Goal: Task Accomplishment & Management: Complete application form

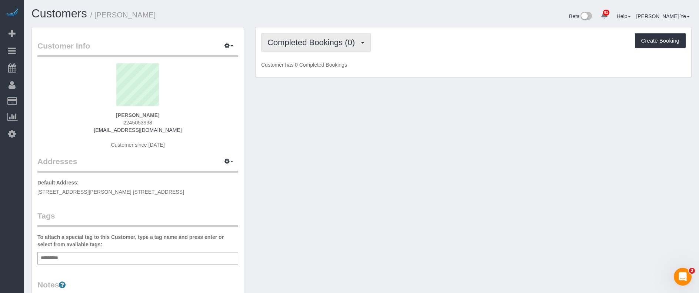
click at [332, 40] on span "Completed Bookings (0)" at bounding box center [313, 42] width 91 height 9
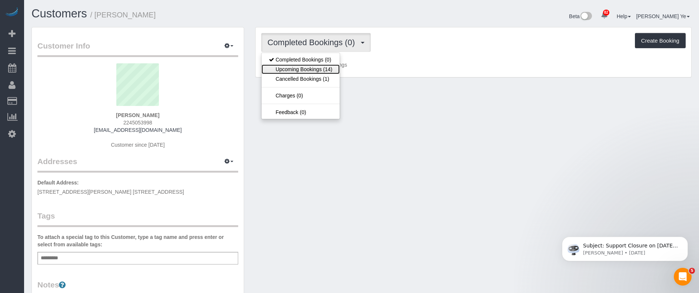
click at [314, 69] on link "Upcoming Bookings (14)" at bounding box center [301, 69] width 78 height 10
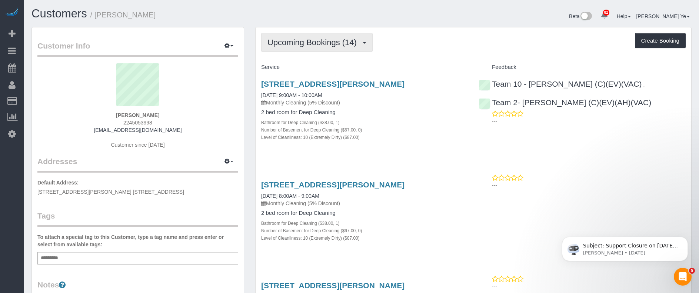
click at [302, 43] on span "Upcoming Bookings (14)" at bounding box center [314, 42] width 93 height 9
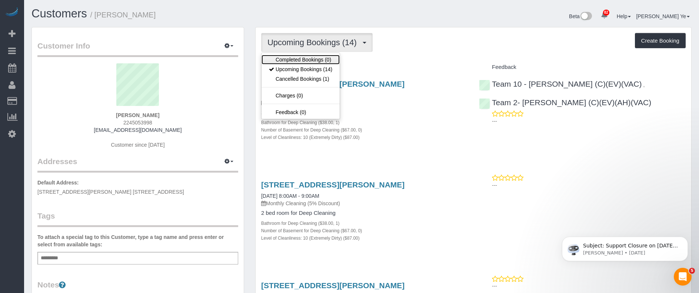
click at [305, 60] on link "Completed Bookings (0)" at bounding box center [301, 60] width 78 height 10
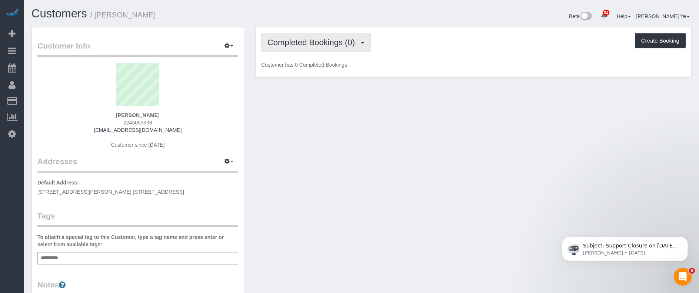
click at [359, 43] on span "Completed Bookings (0)" at bounding box center [313, 42] width 91 height 9
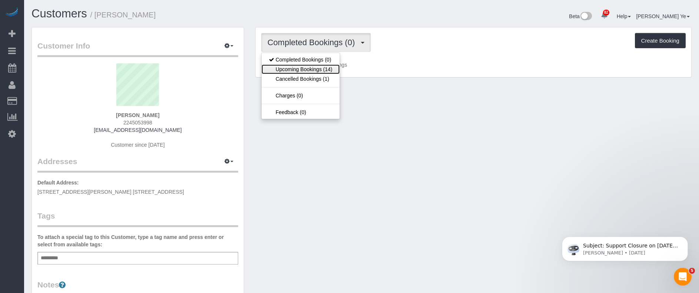
click at [321, 72] on link "Upcoming Bookings (14)" at bounding box center [301, 69] width 78 height 10
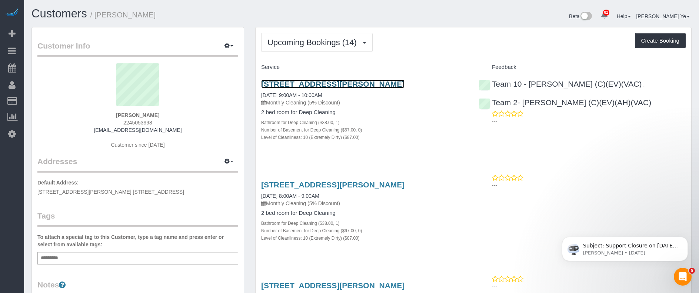
click at [296, 83] on link "[STREET_ADDRESS][PERSON_NAME]" at bounding box center [332, 84] width 143 height 9
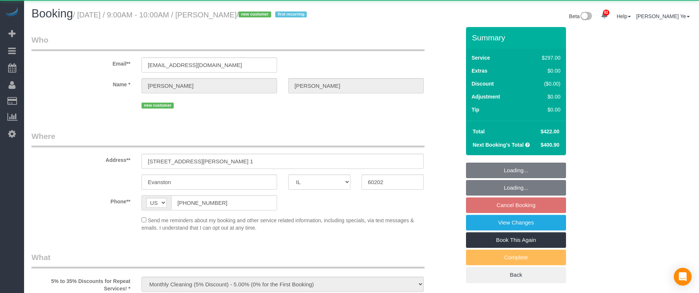
select select "IL"
select select "string:fspay-18afa05c-ad2b-4d79-842e-27d1f7d4543c"
select select "513"
select select "10"
select select "number:1"
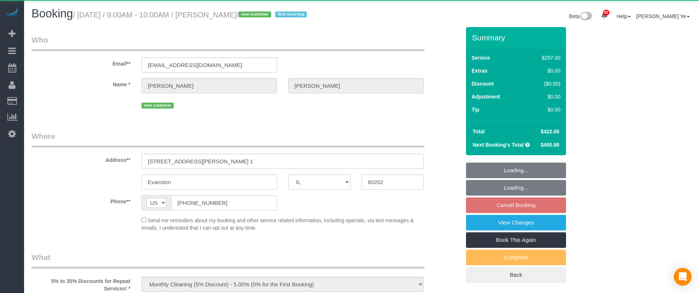
select select "number:66"
select select "number:139"
select select "number:106"
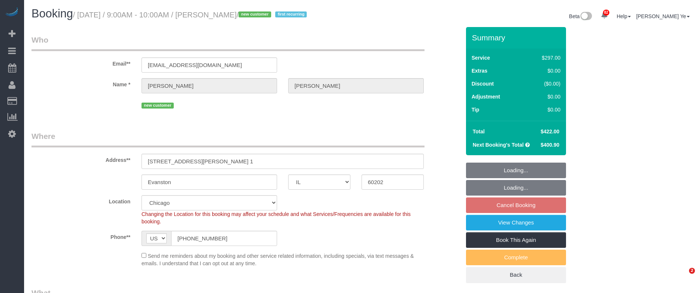
select select "object:1201"
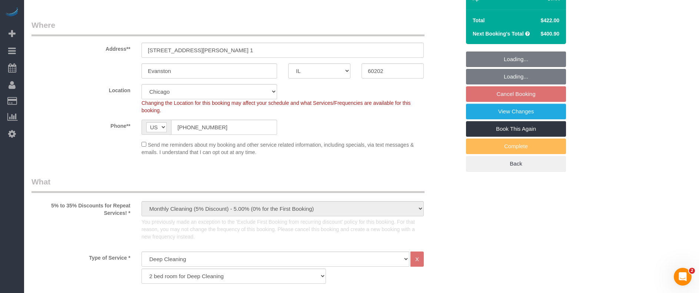
scroll to position [166, 0]
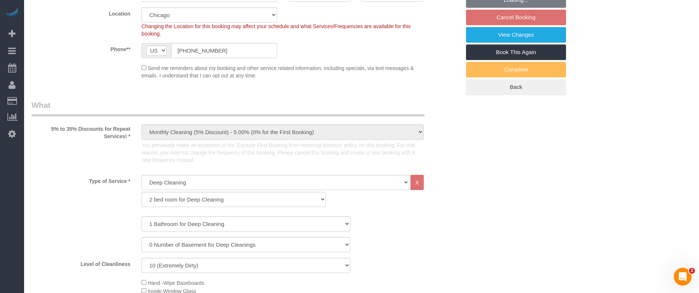
select select "10"
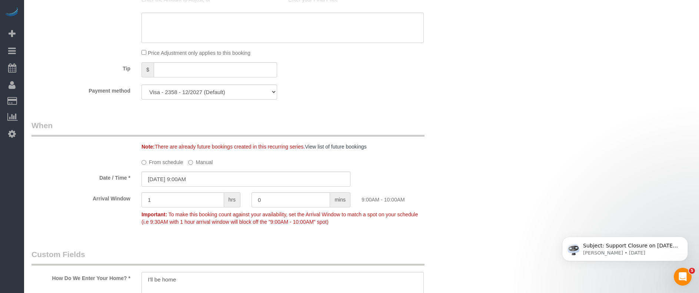
scroll to position [745, 0]
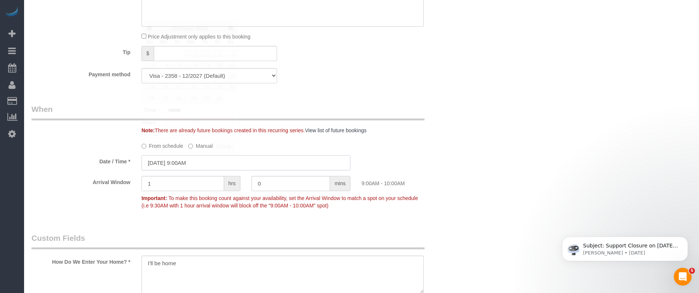
click at [178, 166] on input "10/06/2025 9:00AM" at bounding box center [246, 162] width 209 height 15
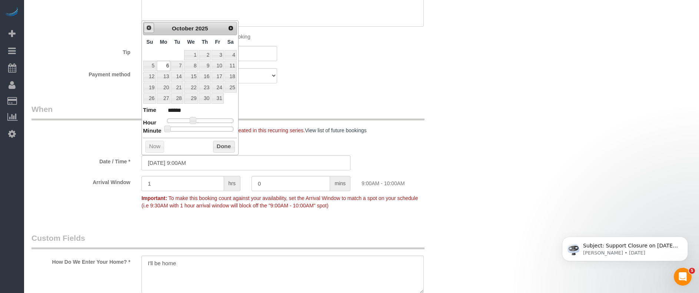
click at [148, 28] on span "Prev" at bounding box center [149, 28] width 6 height 6
click at [163, 86] on link "22" at bounding box center [164, 88] width 14 height 10
type input "09/22/2025 9:00AM"
click at [221, 145] on button "Done" at bounding box center [224, 147] width 22 height 12
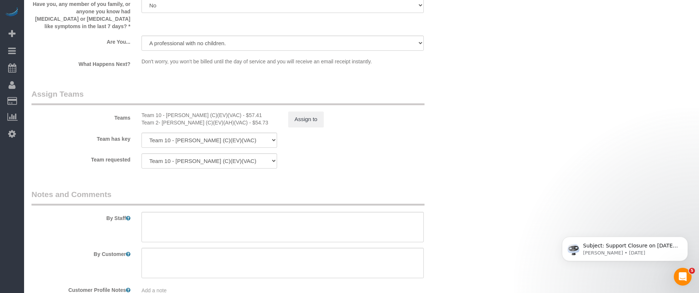
scroll to position [1321, 0]
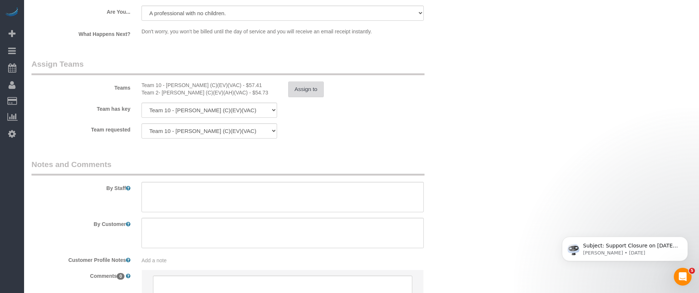
click at [306, 83] on button "Assign to" at bounding box center [306, 90] width 36 height 16
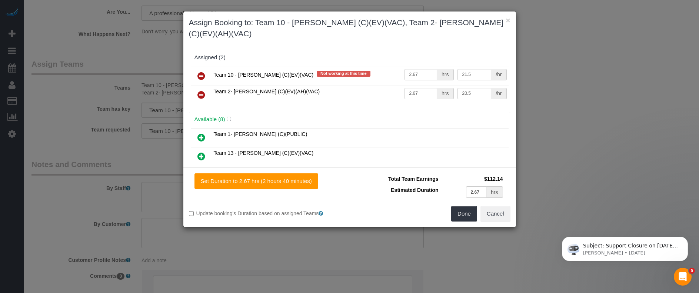
click at [202, 72] on icon at bounding box center [202, 76] width 8 height 9
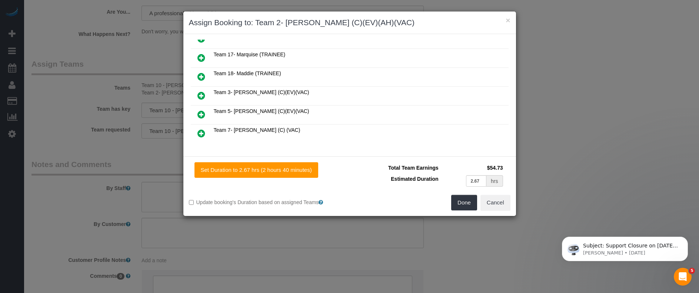
scroll to position [108, 0]
click at [202, 95] on icon at bounding box center [202, 94] width 8 height 9
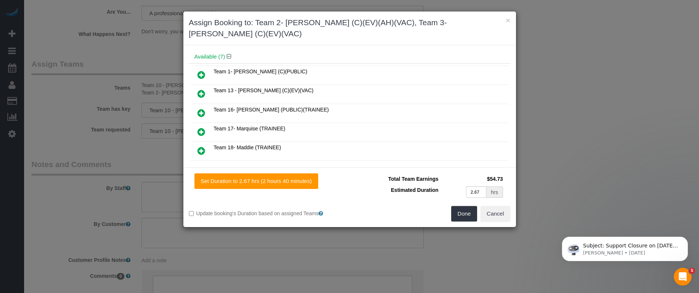
scroll to position [0, 0]
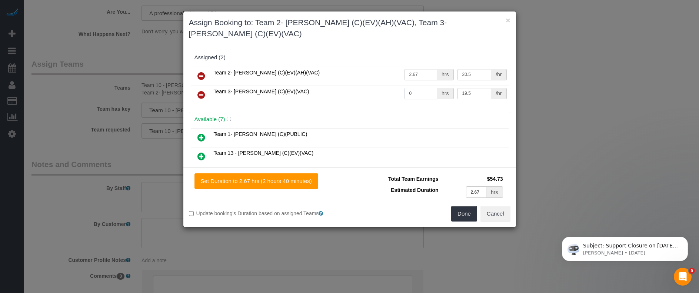
drag, startPoint x: 418, startPoint y: 81, endPoint x: 364, endPoint y: 82, distance: 54.5
click at [364, 86] on tr "Team 3- Corrina (C)(EV)(VAC) 0 hrs 19.5 /hr" at bounding box center [350, 95] width 318 height 19
type input "2.67"
click at [464, 206] on button "Done" at bounding box center [464, 214] width 26 height 16
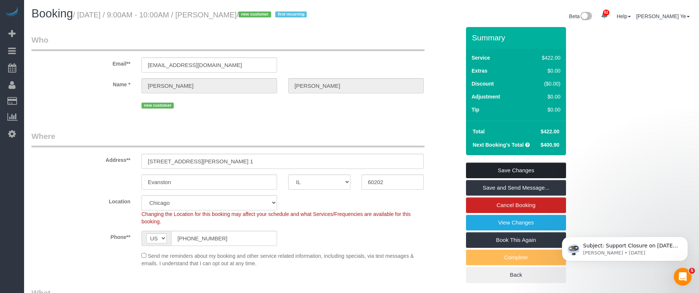
click at [512, 169] on link "Save Changes" at bounding box center [516, 171] width 100 height 16
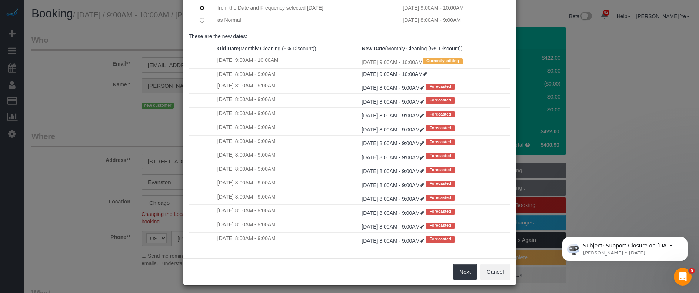
scroll to position [39, 0]
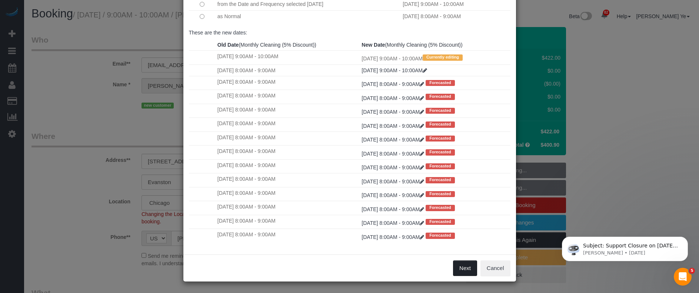
click at [464, 270] on button "Next" at bounding box center [465, 269] width 24 height 16
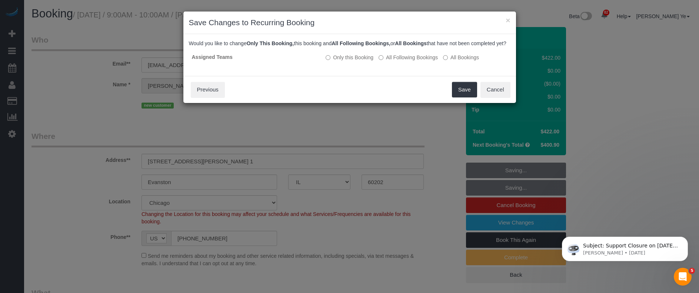
scroll to position [0, 0]
click at [464, 97] on button "Save" at bounding box center [464, 90] width 25 height 16
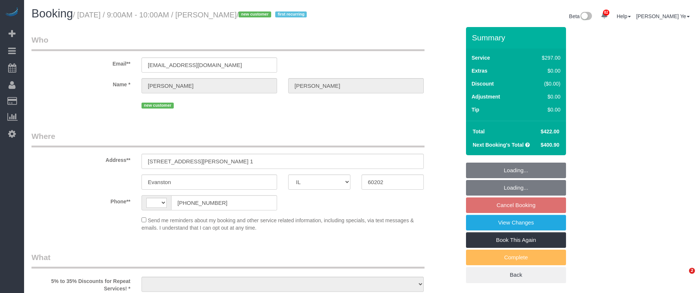
select select "IL"
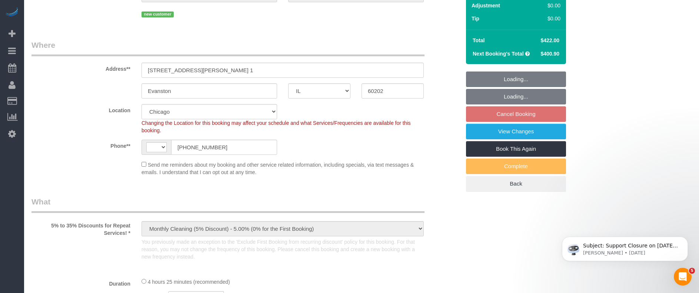
select select "object:730"
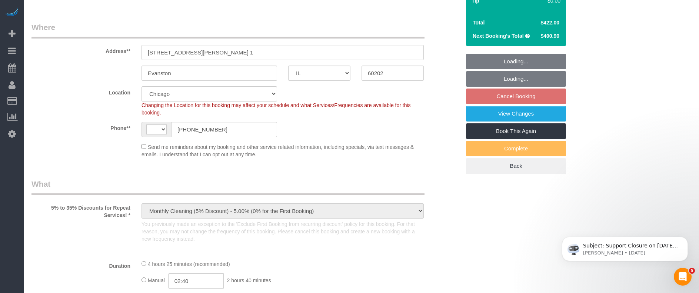
select select "string:[GEOGRAPHIC_DATA]"
select select "string:fspay-18afa05c-ad2b-4d79-842e-27d1f7d4543c"
select select "513"
select select "10"
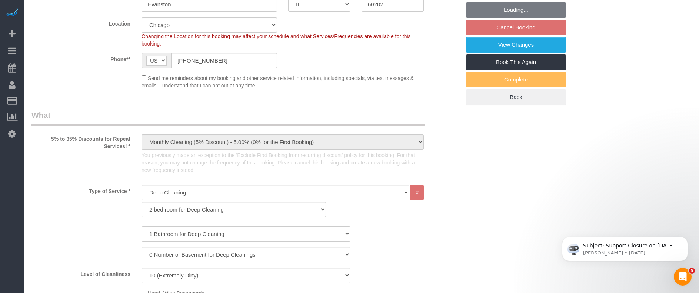
select select "number:1"
select select "number:66"
select select "number:139"
select select "number:106"
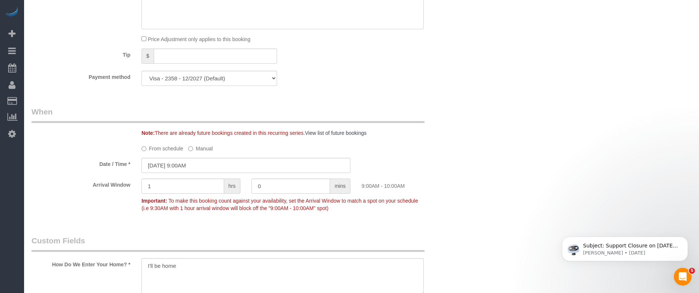
scroll to position [742, 0]
click at [200, 169] on input "[DATE] 9:00AM" at bounding box center [246, 165] width 209 height 15
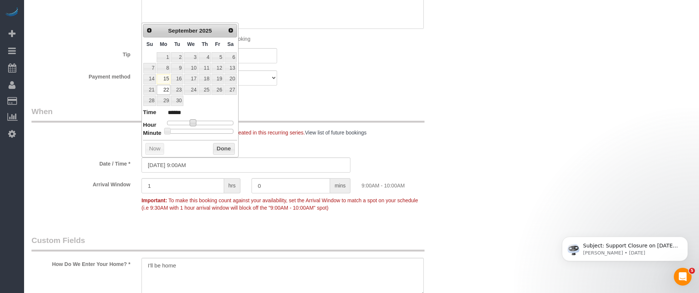
type input "09/22/2025 8:00AM"
type input "******"
type input "09/22/2025 7:00AM"
type input "******"
type input "09/22/2025 6:00AM"
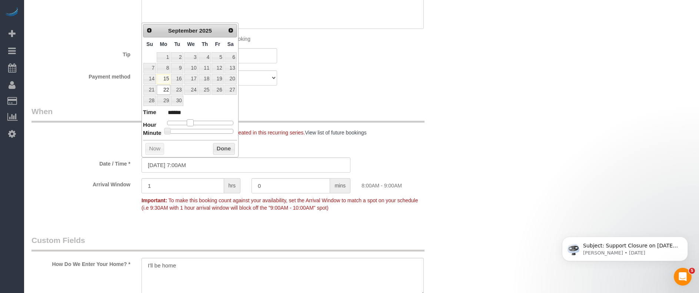
type input "******"
type input "09/22/2025 5:00AM"
type input "******"
type input "09/22/2025 6:00AM"
type input "******"
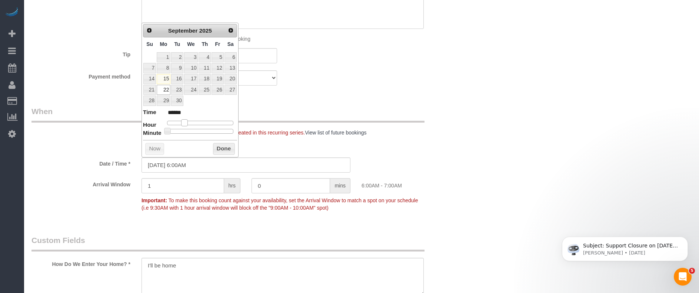
type input "09/22/2025 7:00AM"
type input "******"
type input "09/22/2025 8:00AM"
type input "******"
click at [190, 121] on span at bounding box center [190, 122] width 7 height 7
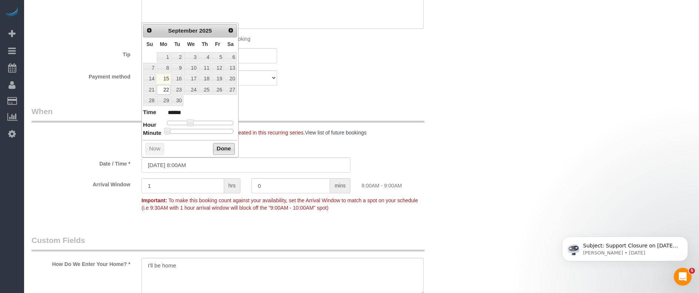
click at [224, 149] on button "Done" at bounding box center [224, 149] width 22 height 12
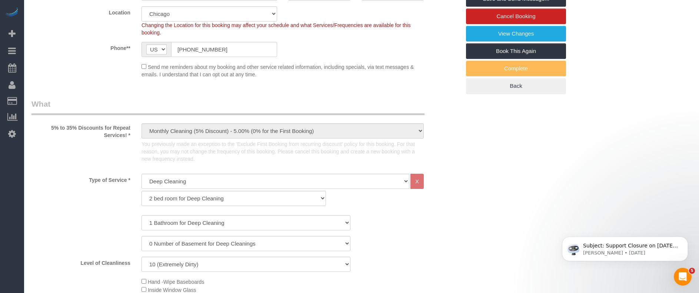
scroll to position [0, 0]
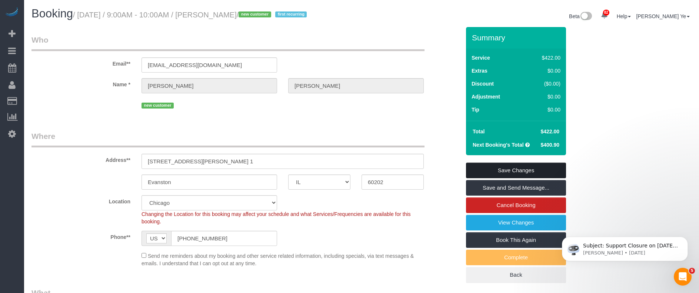
click at [496, 168] on link "Save Changes" at bounding box center [516, 171] width 100 height 16
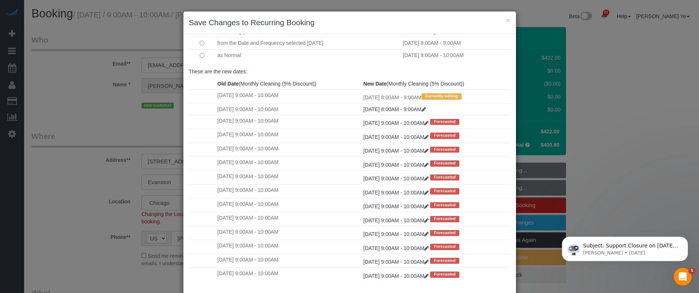
scroll to position [39, 0]
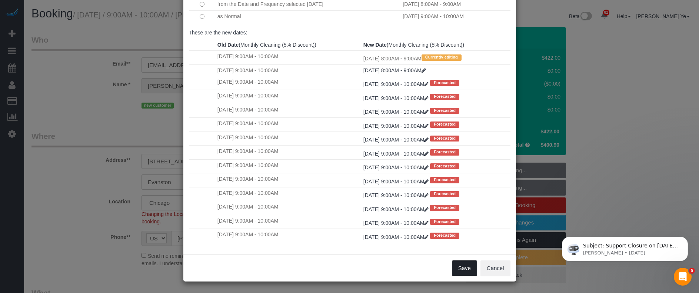
click at [464, 265] on button "Save" at bounding box center [464, 269] width 25 height 16
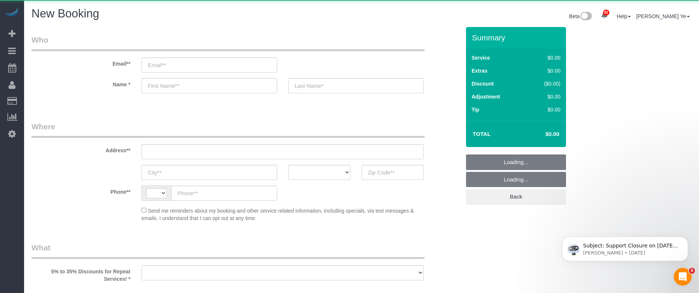
select select "string:US"
select select "object:1154"
select select "512"
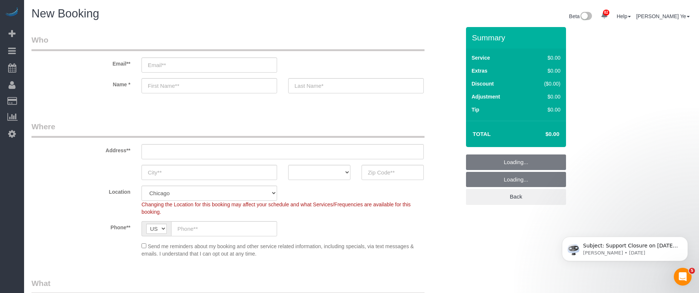
select select "object:1715"
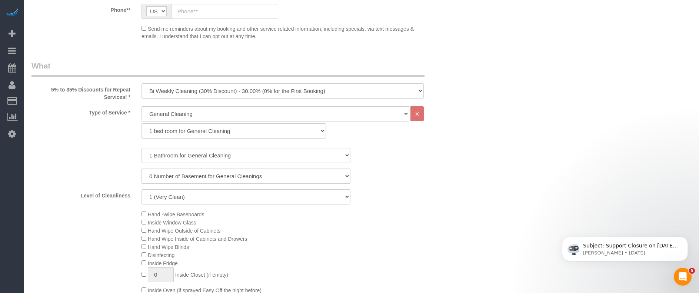
scroll to position [225, 0]
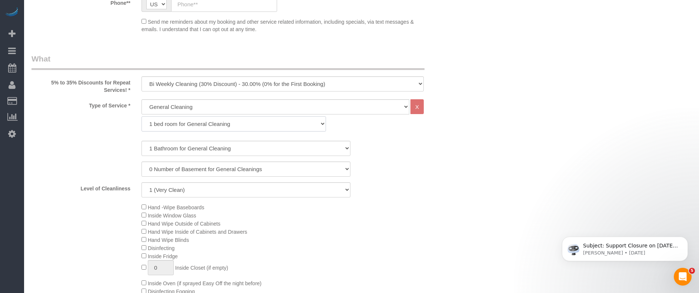
click at [166, 123] on select "1 bed room for General Cleaning 2 bed room for General Cleaning 3 bed room for …" at bounding box center [234, 123] width 185 height 15
select select "287"
click at [142, 116] on select "1 bed room for General Cleaning 2 bed room for General Cleaning 3 bed room for …" at bounding box center [234, 123] width 185 height 15
click at [171, 191] on select "1 (Very Clean) 2 3 4 5 (Average Condition) 6 7 8 9 10 (Extremely Dirty)" at bounding box center [246, 189] width 209 height 15
click at [142, 182] on select "1 (Very Clean) 2 3 4 5 (Average Condition) 6 7 8 9 10 (Extremely Dirty)" at bounding box center [246, 189] width 209 height 15
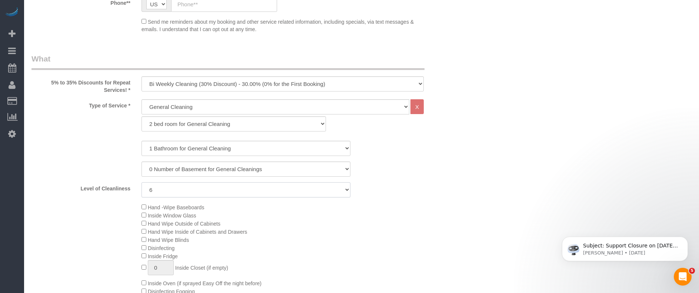
click at [159, 188] on select "1 (Very Clean) 2 3 4 5 (Average Condition) 6 7 8 9 10 (Extremely Dirty)" at bounding box center [246, 189] width 209 height 15
select select "8"
click at [142, 182] on select "1 (Very Clean) 2 3 4 5 (Average Condition) 6 7 8 9 10 (Extremely Dirty)" at bounding box center [246, 189] width 209 height 15
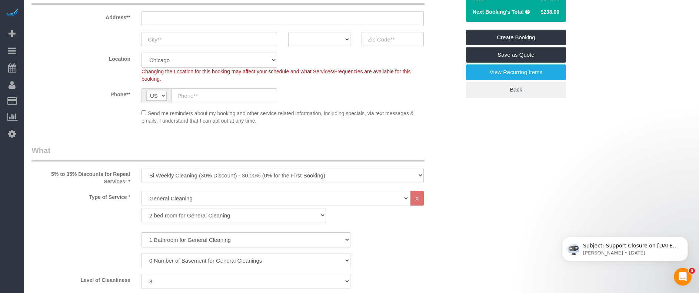
scroll to position [105, 0]
